Goal: Task Accomplishment & Management: Manage account settings

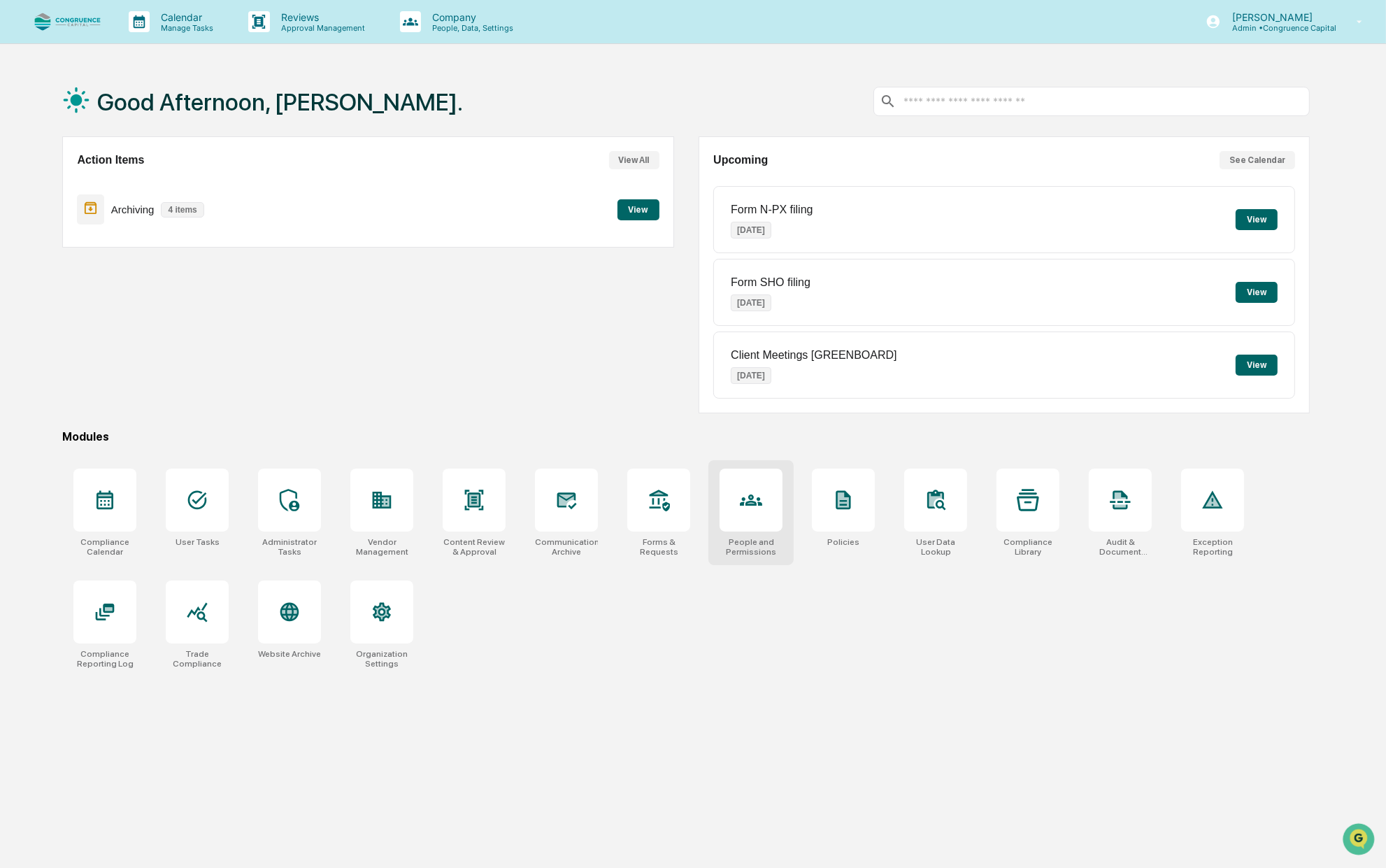
click at [750, 526] on div at bounding box center [751, 500] width 63 height 63
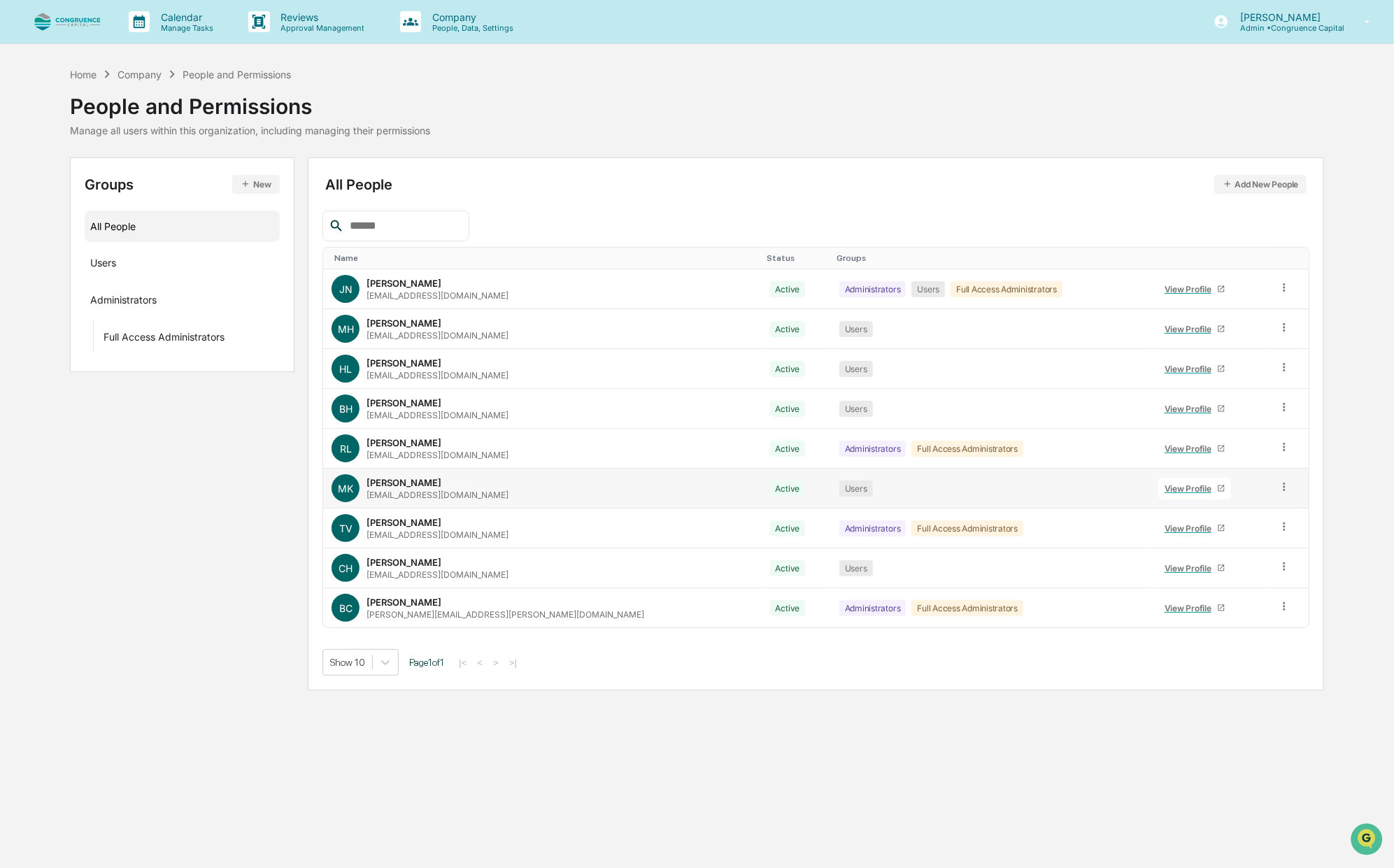
click at [1165, 486] on div "View Profile" at bounding box center [1191, 489] width 52 height 11
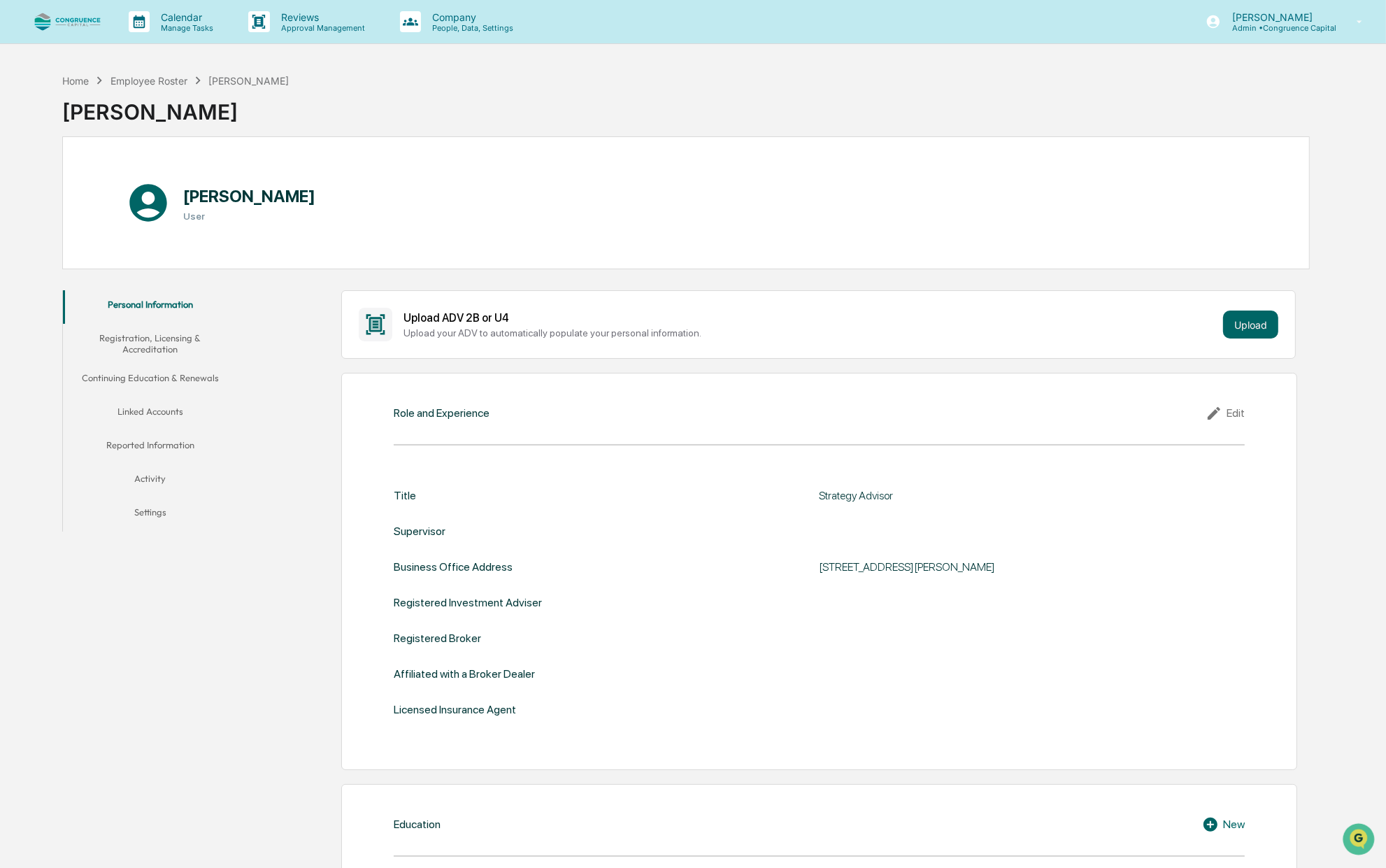
click at [150, 407] on button "Linked Accounts" at bounding box center [150, 414] width 174 height 34
